Goal: Task Accomplishment & Management: Manage account settings

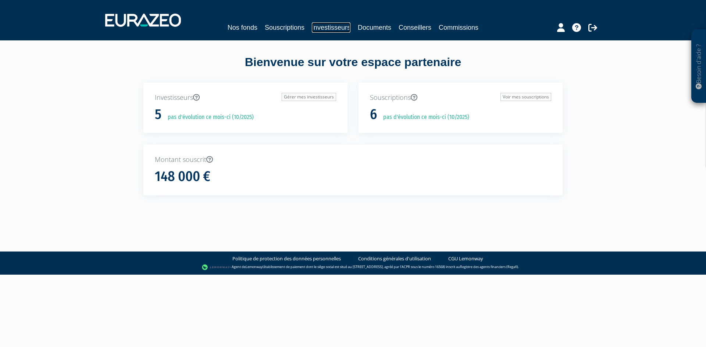
click at [327, 26] on link "Investisseurs" at bounding box center [331, 27] width 39 height 10
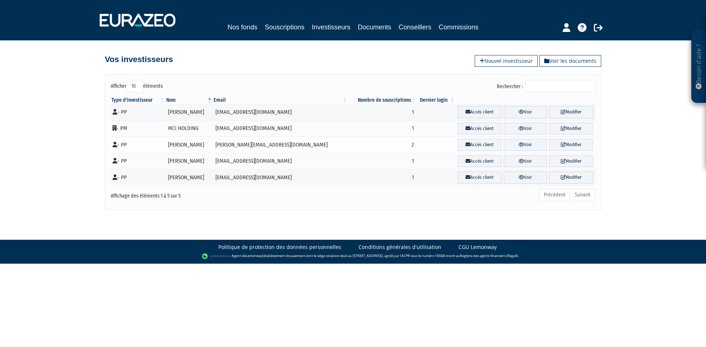
click at [534, 146] on link "Voir" at bounding box center [526, 145] width 44 height 12
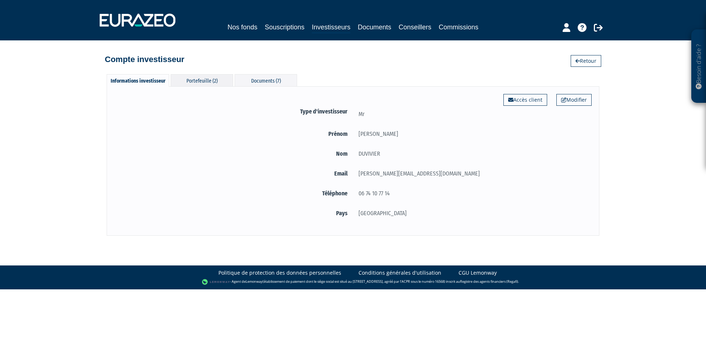
click at [206, 81] on div "Portefeuille (2)" at bounding box center [202, 80] width 62 height 12
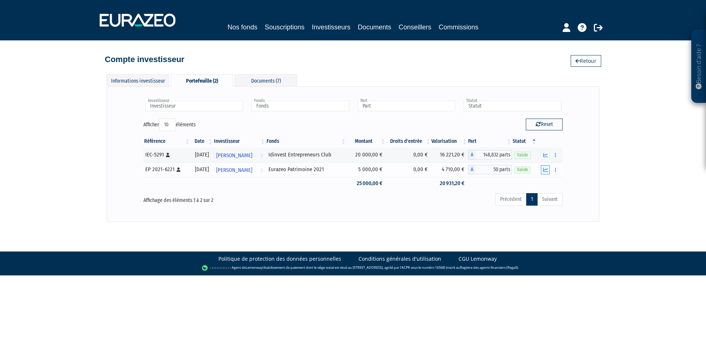
click at [546, 168] on icon "button" at bounding box center [545, 170] width 5 height 5
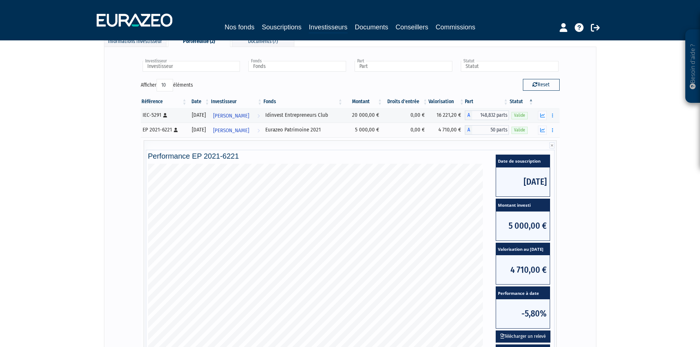
scroll to position [74, 0]
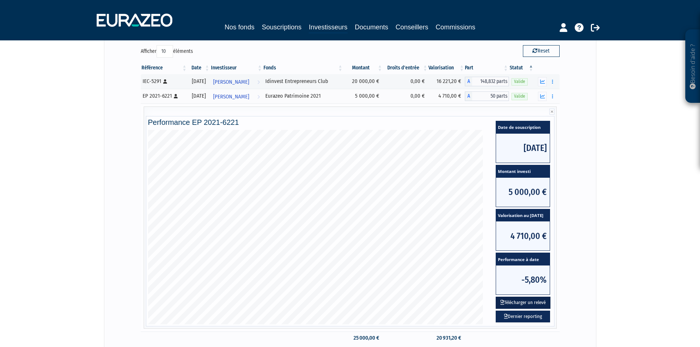
click at [515, 304] on button "Télécharger un relevé" at bounding box center [523, 303] width 55 height 12
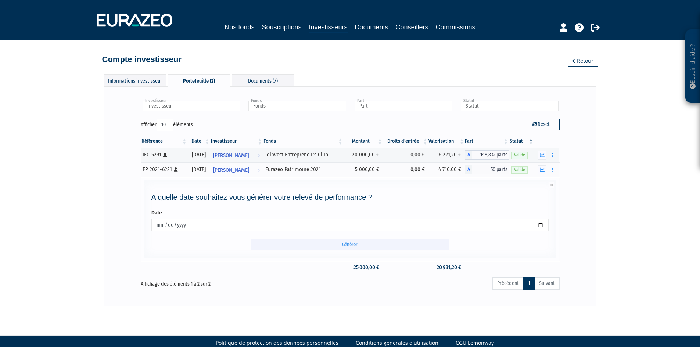
click at [372, 243] on input "Générer" at bounding box center [350, 245] width 199 height 12
